Goal: Task Accomplishment & Management: Manage account settings

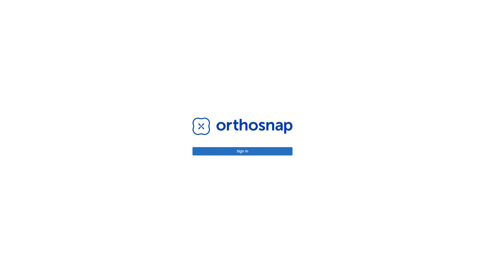
click at [242, 151] on button "Sign in" at bounding box center [242, 151] width 100 height 8
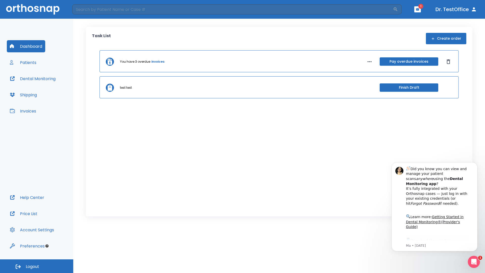
click at [37, 266] on span "Logout" at bounding box center [32, 267] width 13 height 6
